Goal: Information Seeking & Learning: Learn about a topic

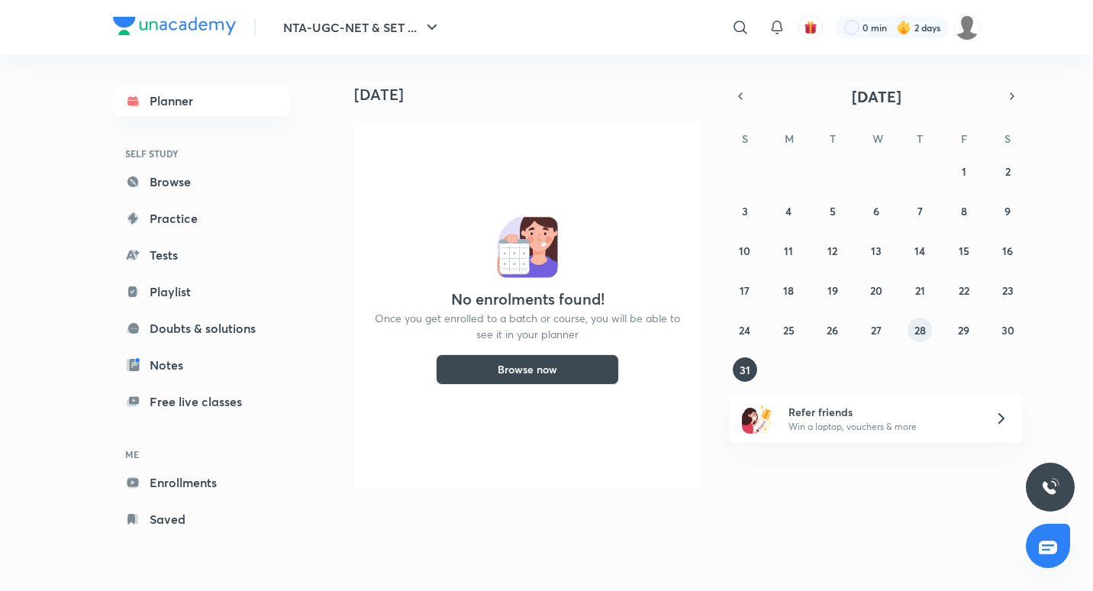
click at [924, 327] on abbr "28" at bounding box center [919, 330] width 11 height 15
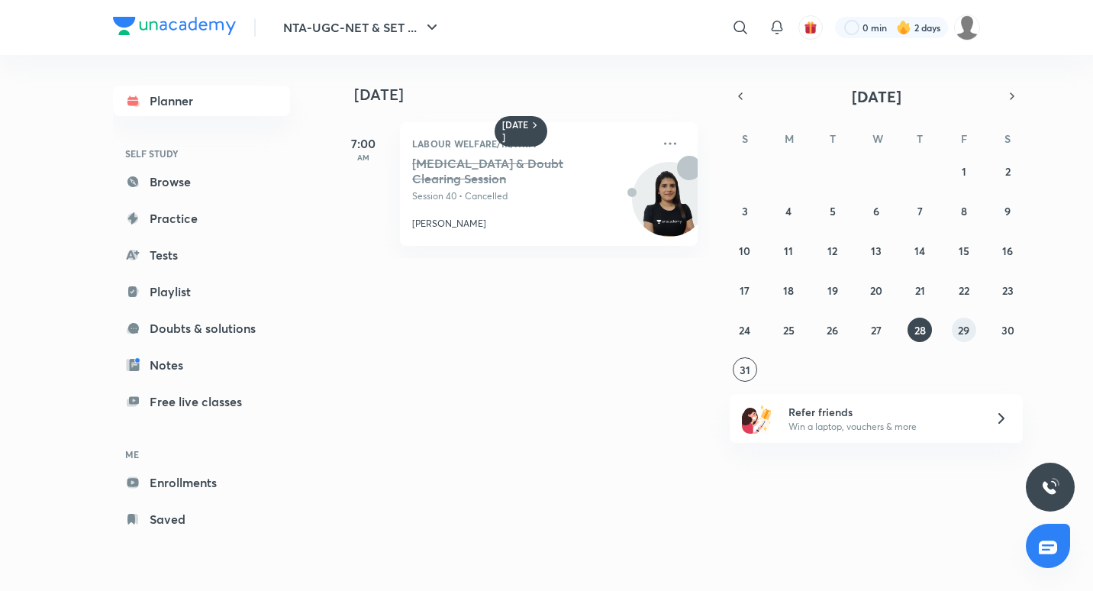
click at [973, 334] on button "29" at bounding box center [964, 330] width 24 height 24
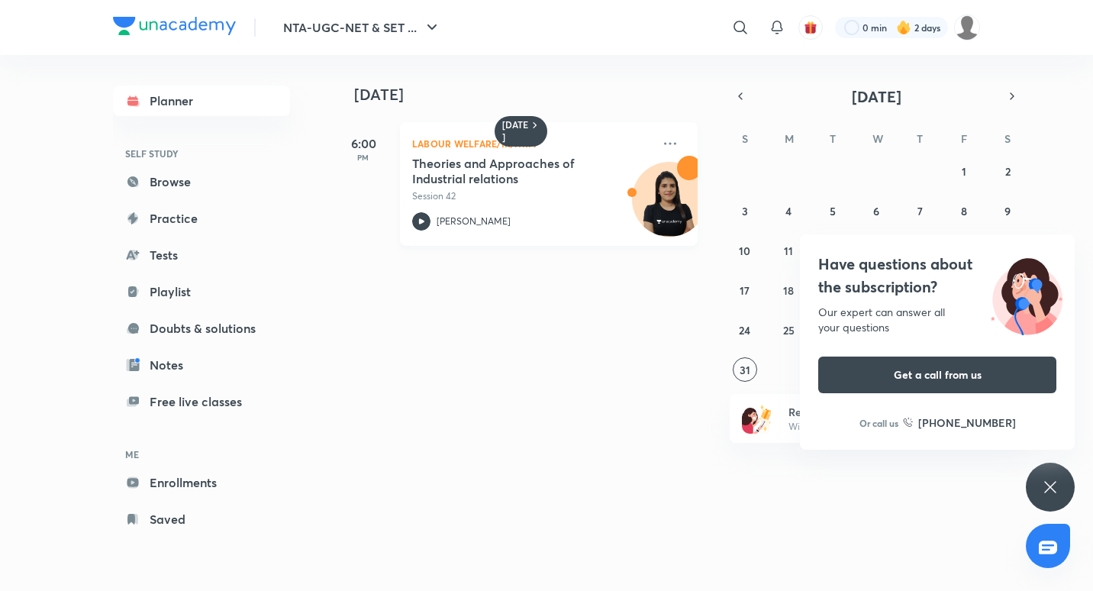
click at [475, 143] on p "Labour Welfare/IR/HRM" at bounding box center [532, 143] width 240 height 18
